Goal: Information Seeking & Learning: Learn about a topic

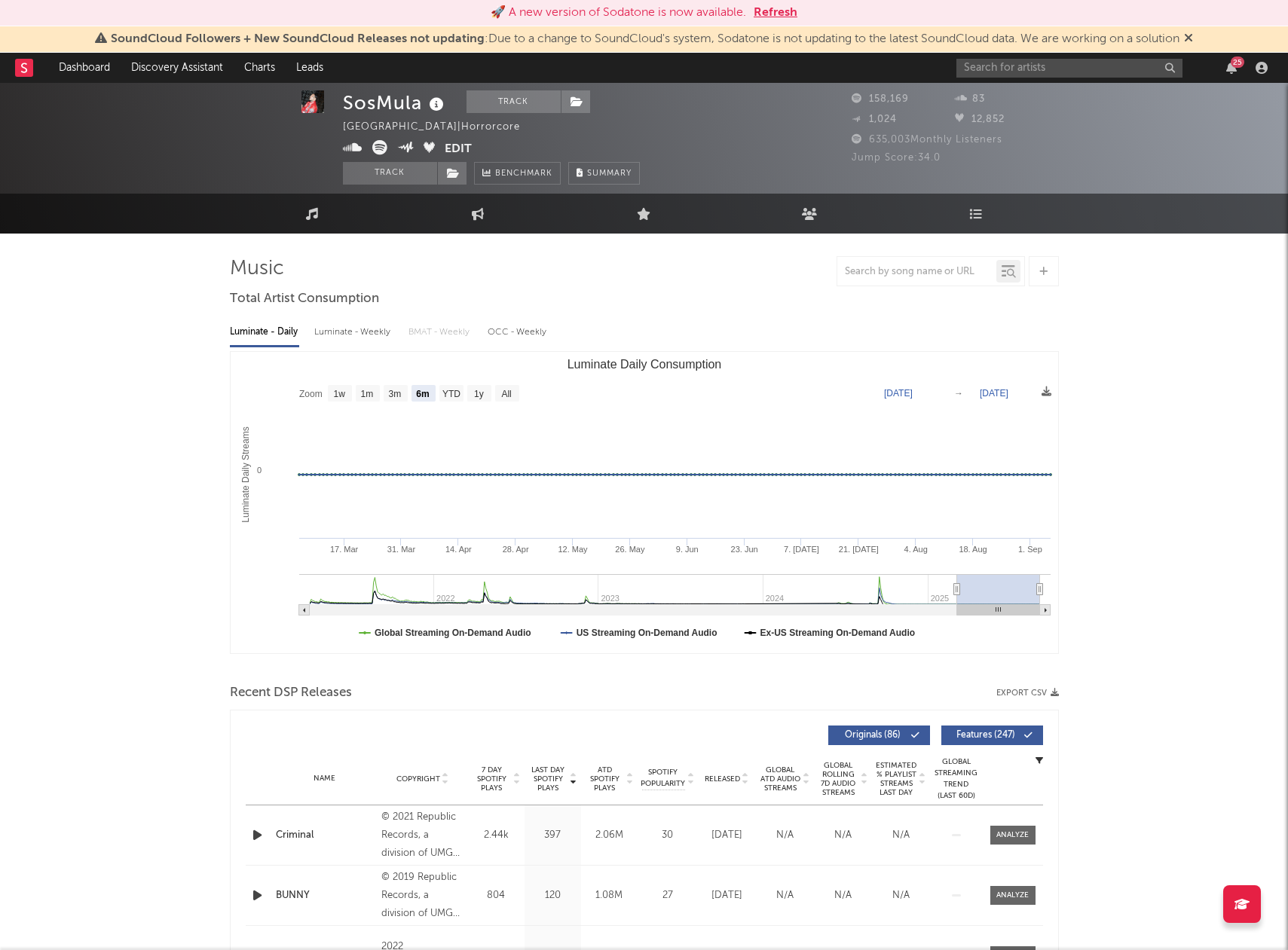
select select "6m"
click at [1039, 69] on input "text" at bounding box center [1068, 67] width 226 height 19
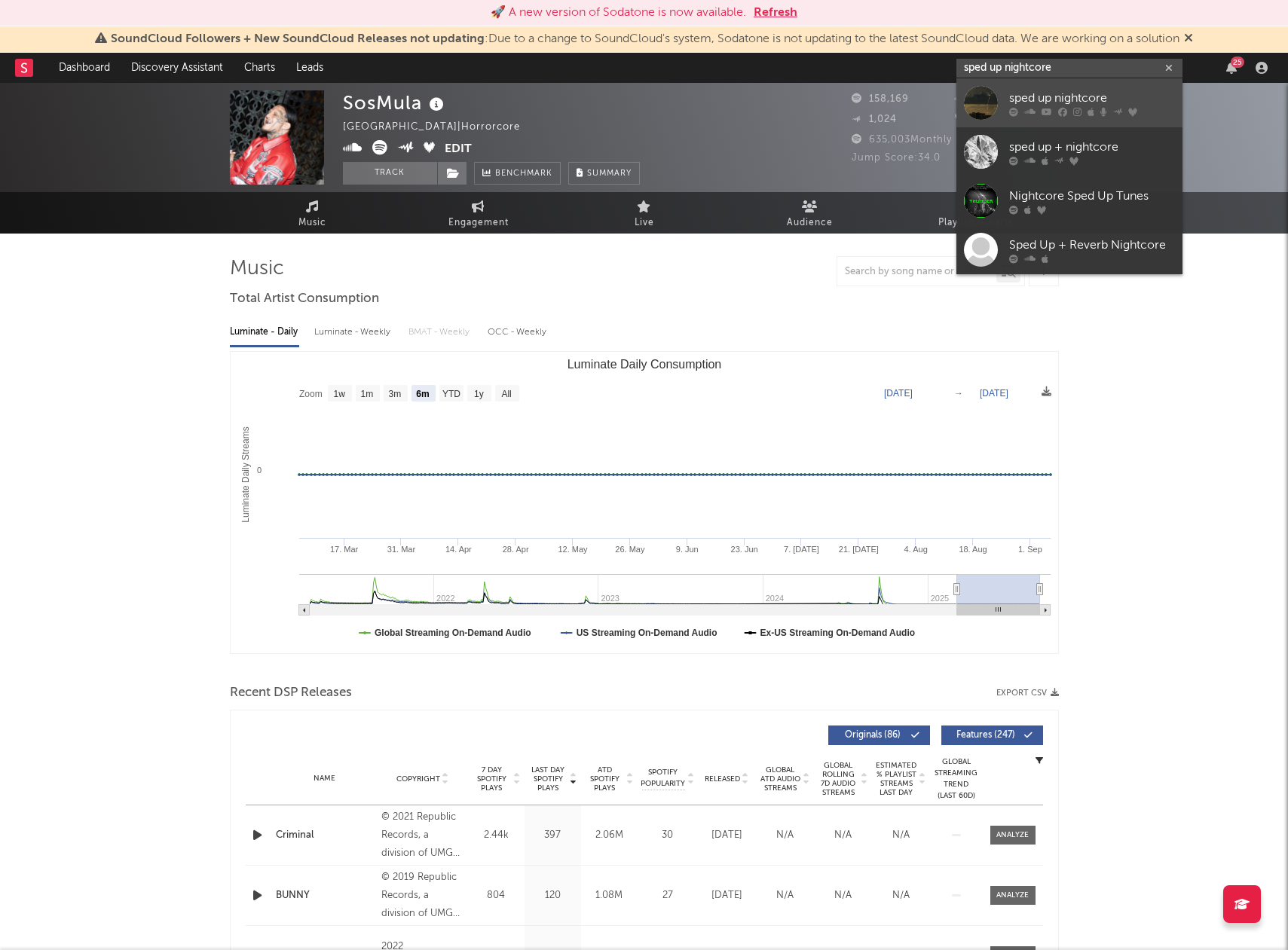
type input "sped up nightmare"
click at [1036, 99] on div "sped up nightcore" at bounding box center [1091, 97] width 166 height 18
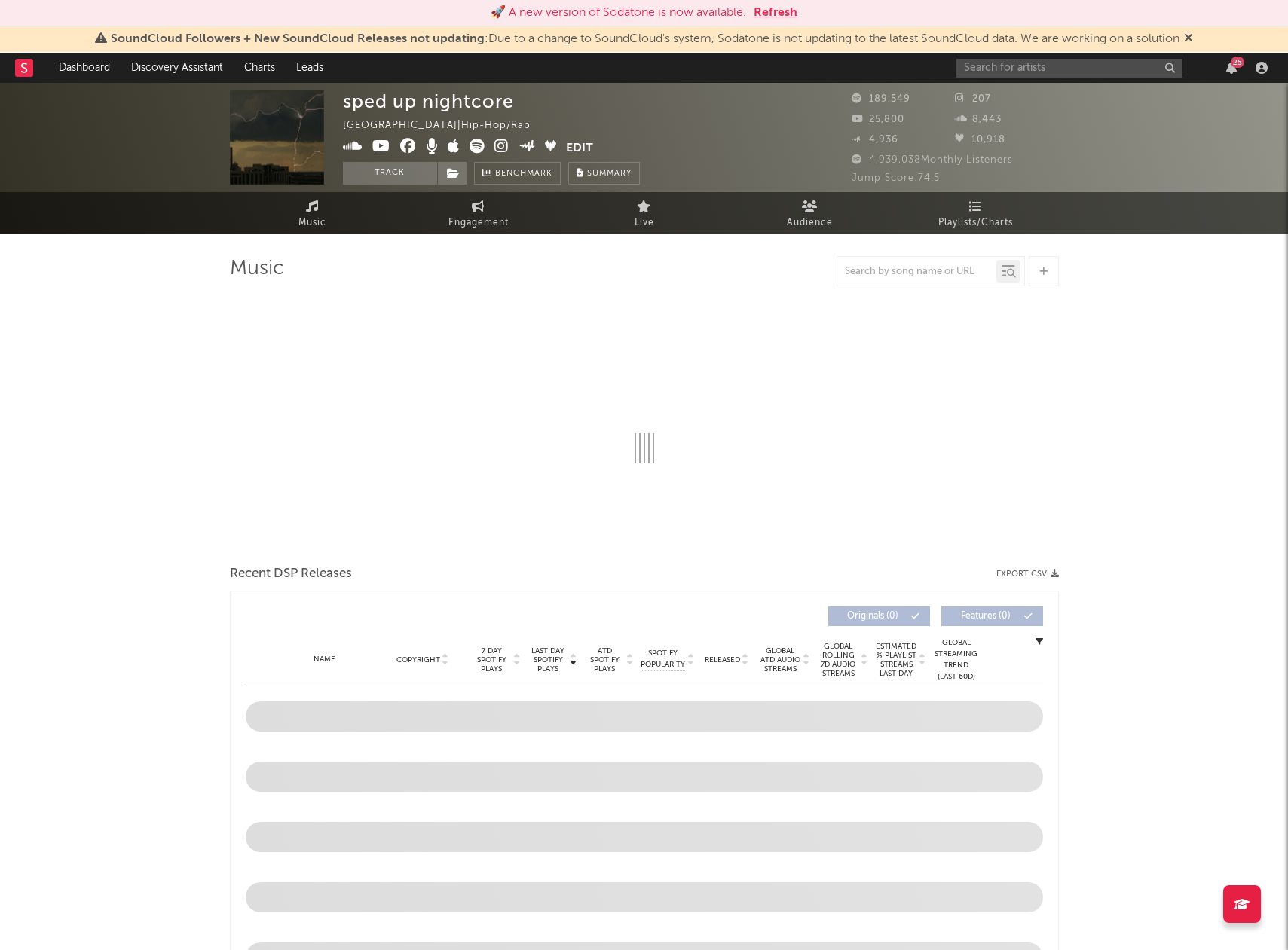
select select "6m"
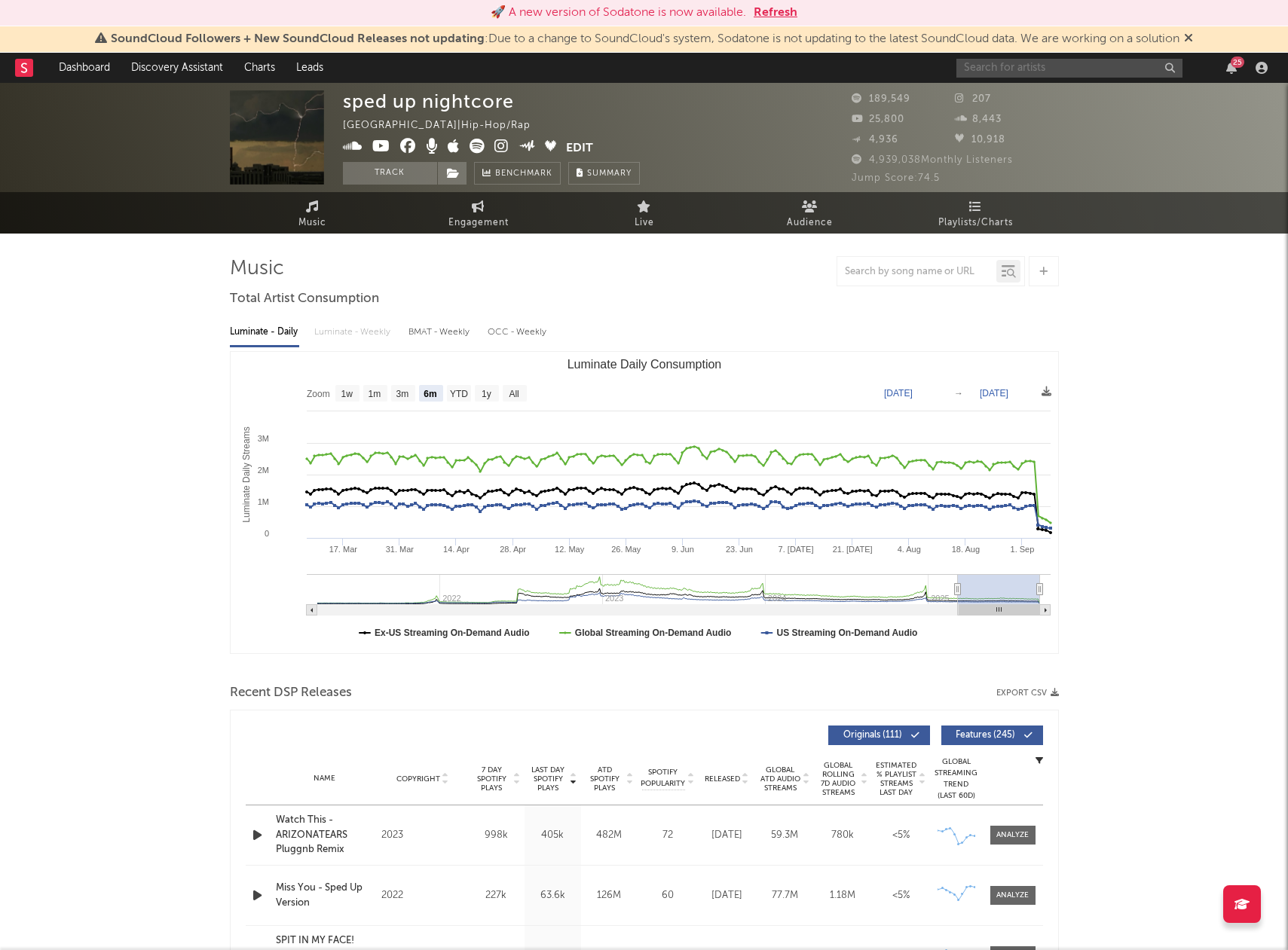
click at [1052, 73] on input "text" at bounding box center [1068, 67] width 226 height 19
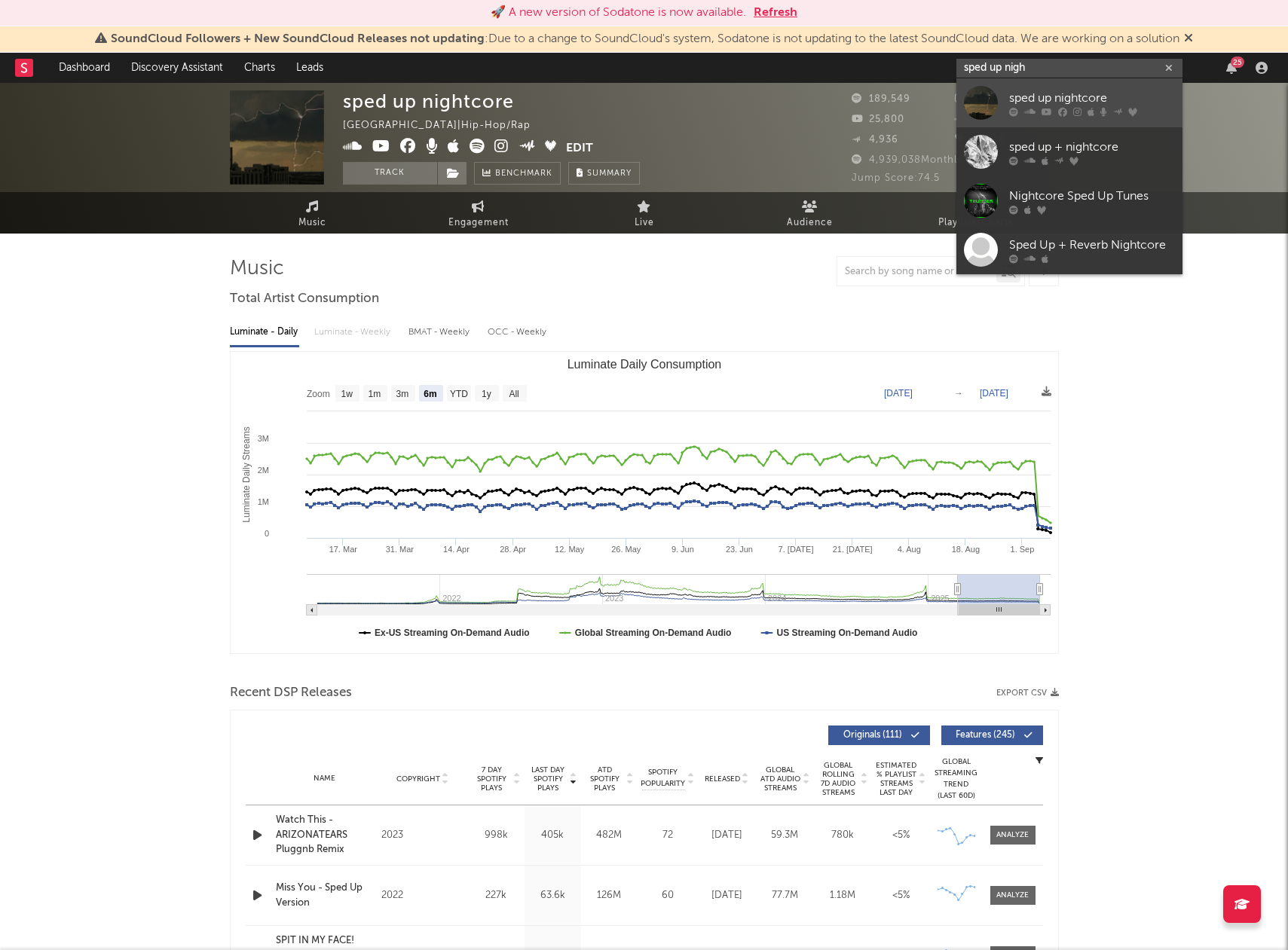
type input "sped up nigh"
click at [1060, 95] on div "sped up nightcore" at bounding box center [1091, 97] width 166 height 18
